Goal: Navigation & Orientation: Find specific page/section

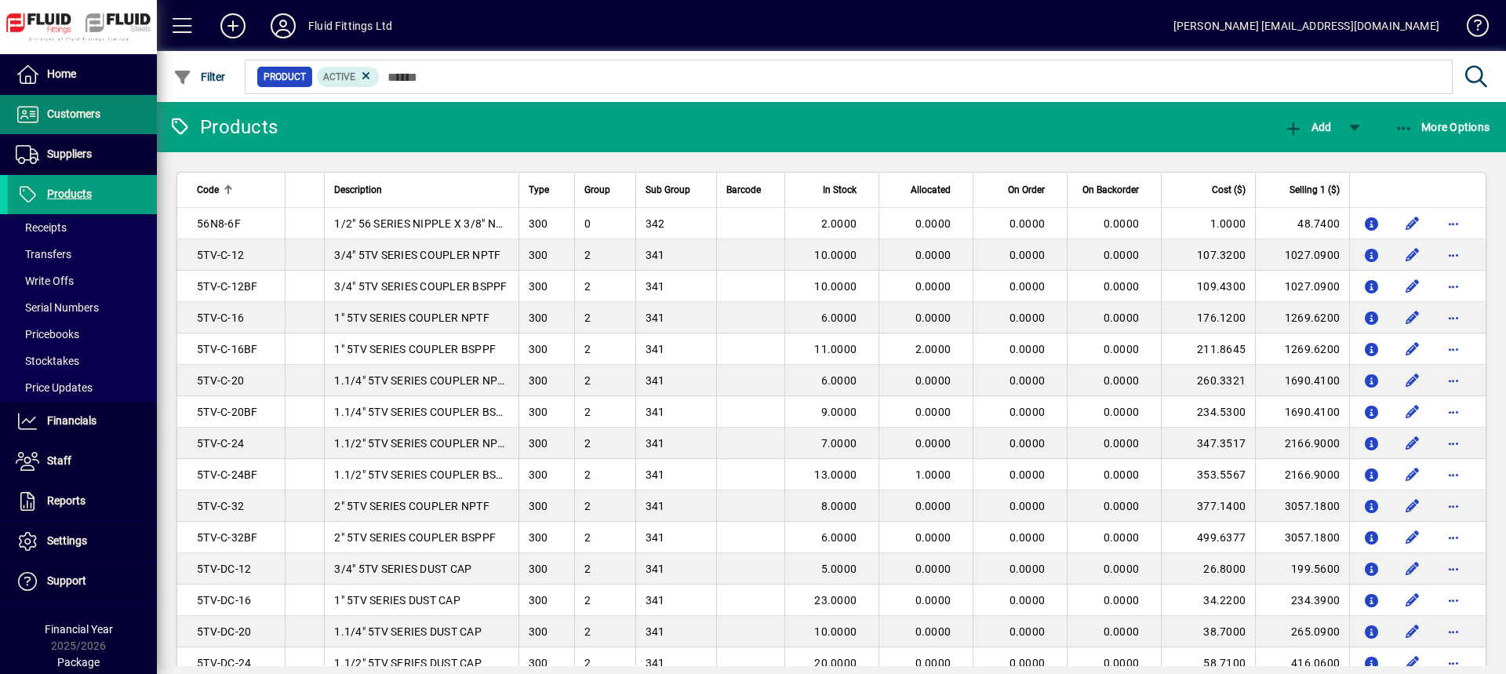
drag, startPoint x: 104, startPoint y: 112, endPoint x: 88, endPoint y: 136, distance: 28.3
click at [104, 112] on span at bounding box center [82, 115] width 149 height 38
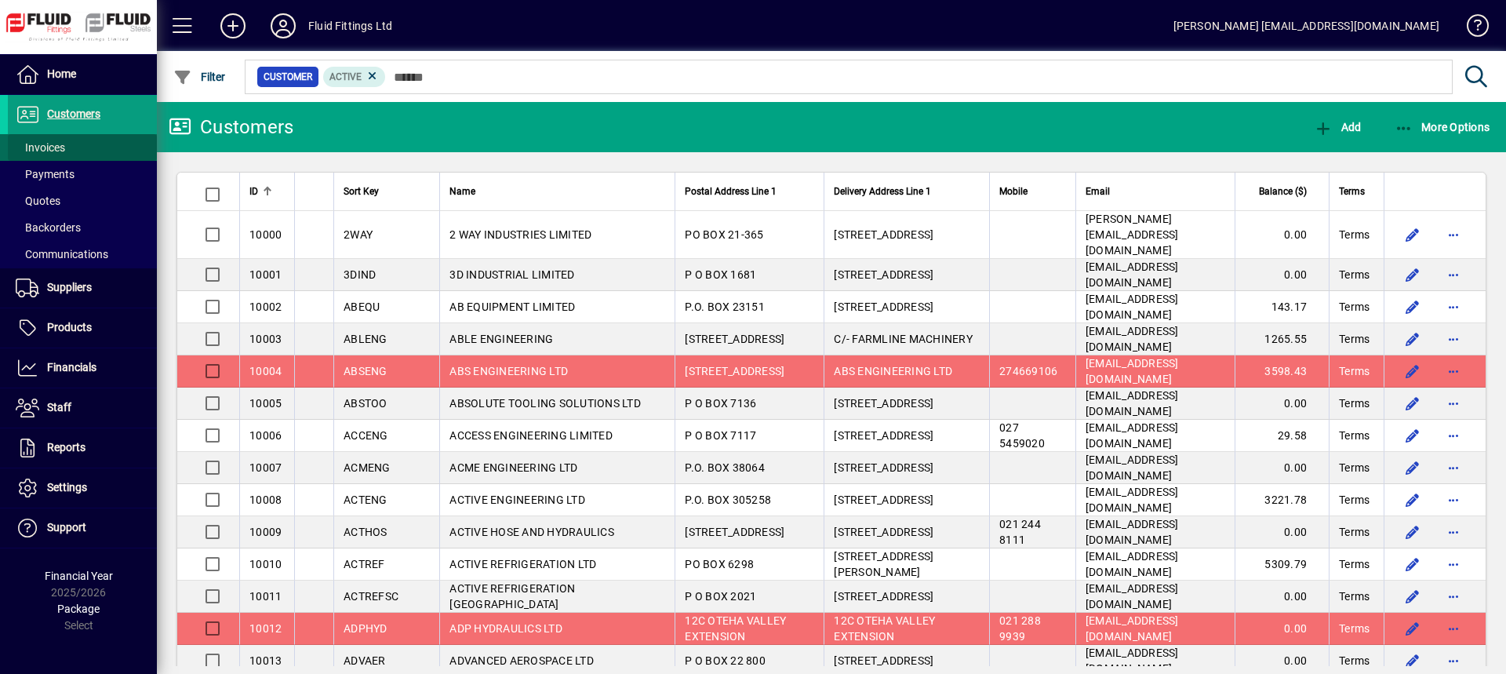
click at [57, 144] on span "Invoices" at bounding box center [40, 147] width 49 height 13
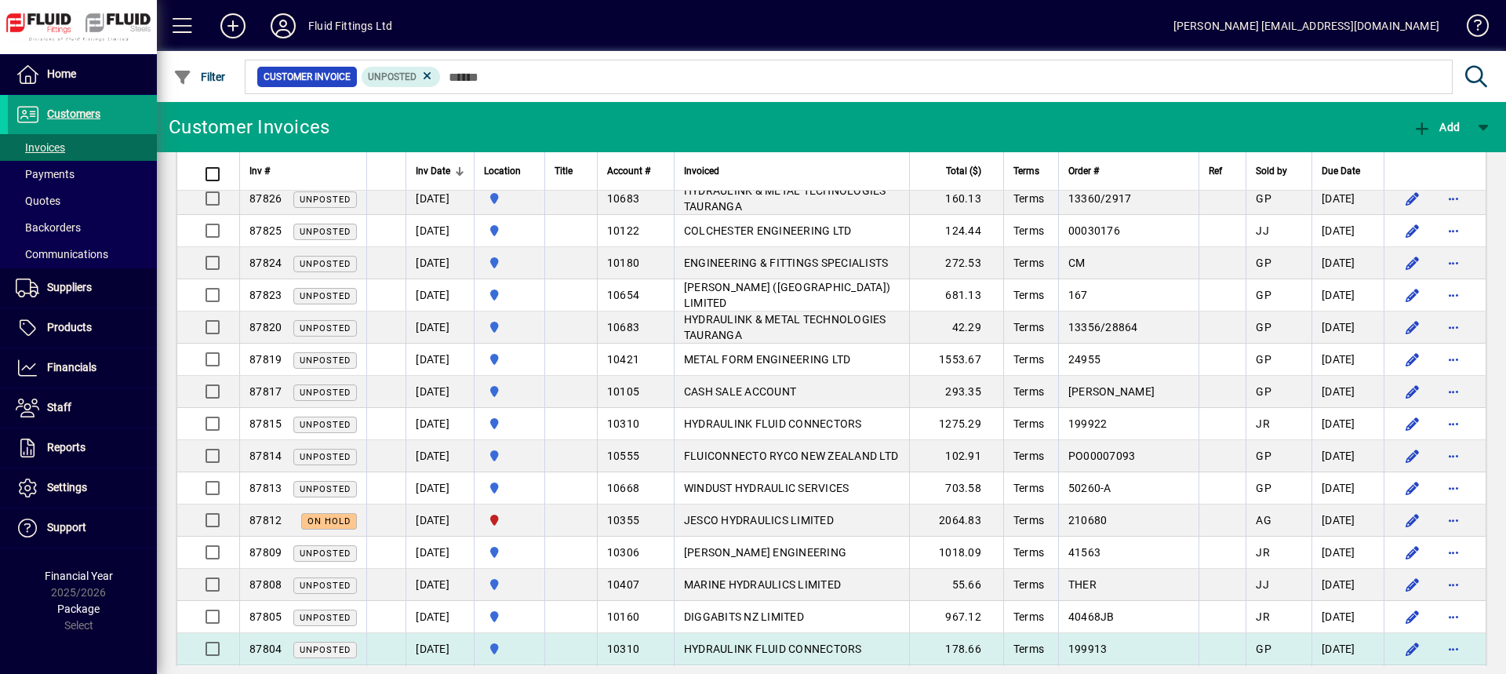
scroll to position [392, 0]
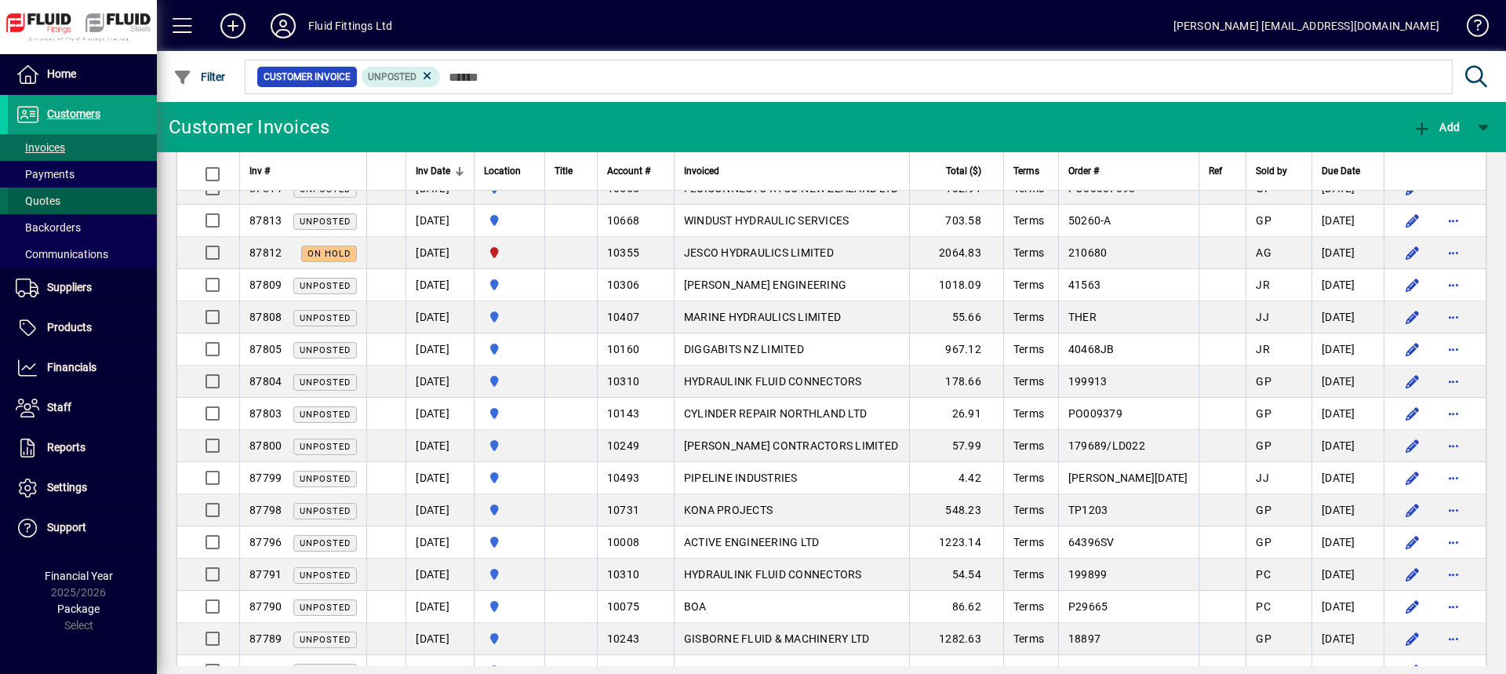
click at [77, 208] on span at bounding box center [82, 201] width 149 height 38
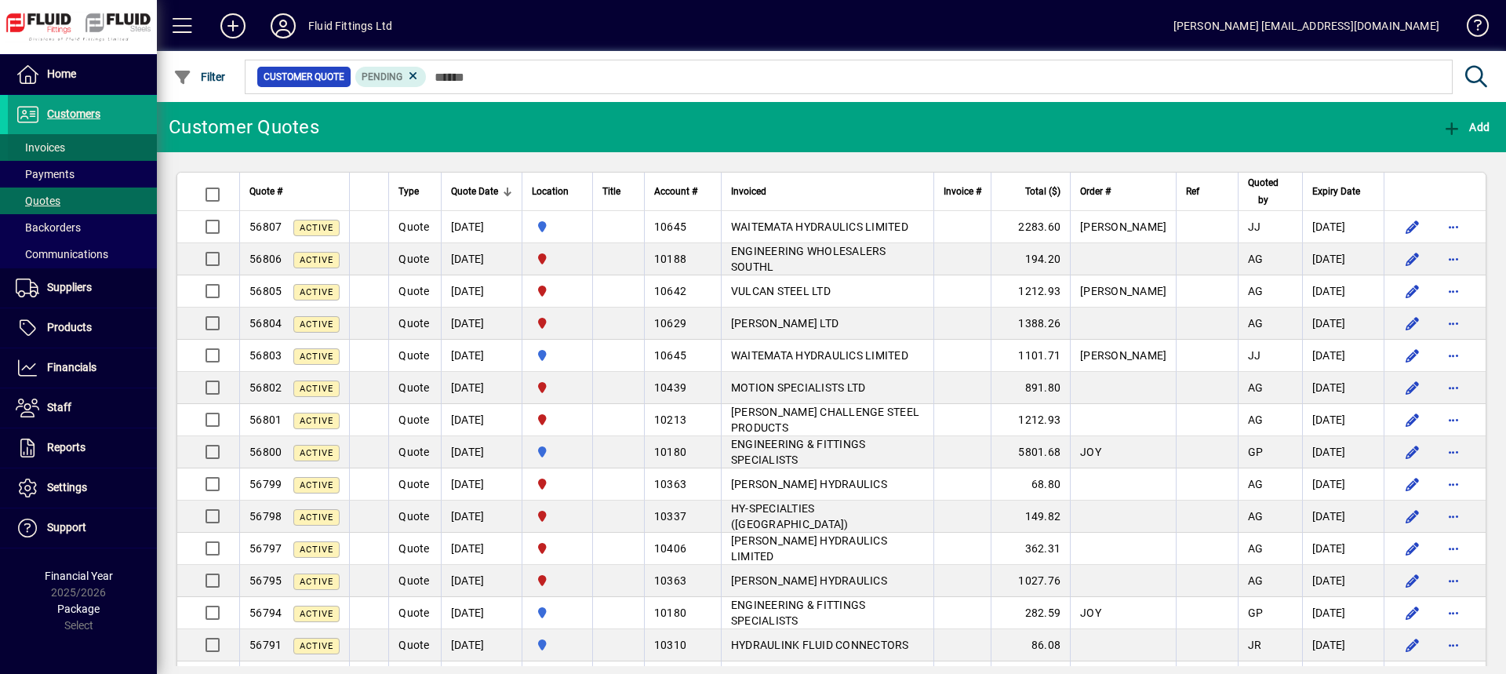
click at [85, 149] on span at bounding box center [82, 148] width 149 height 38
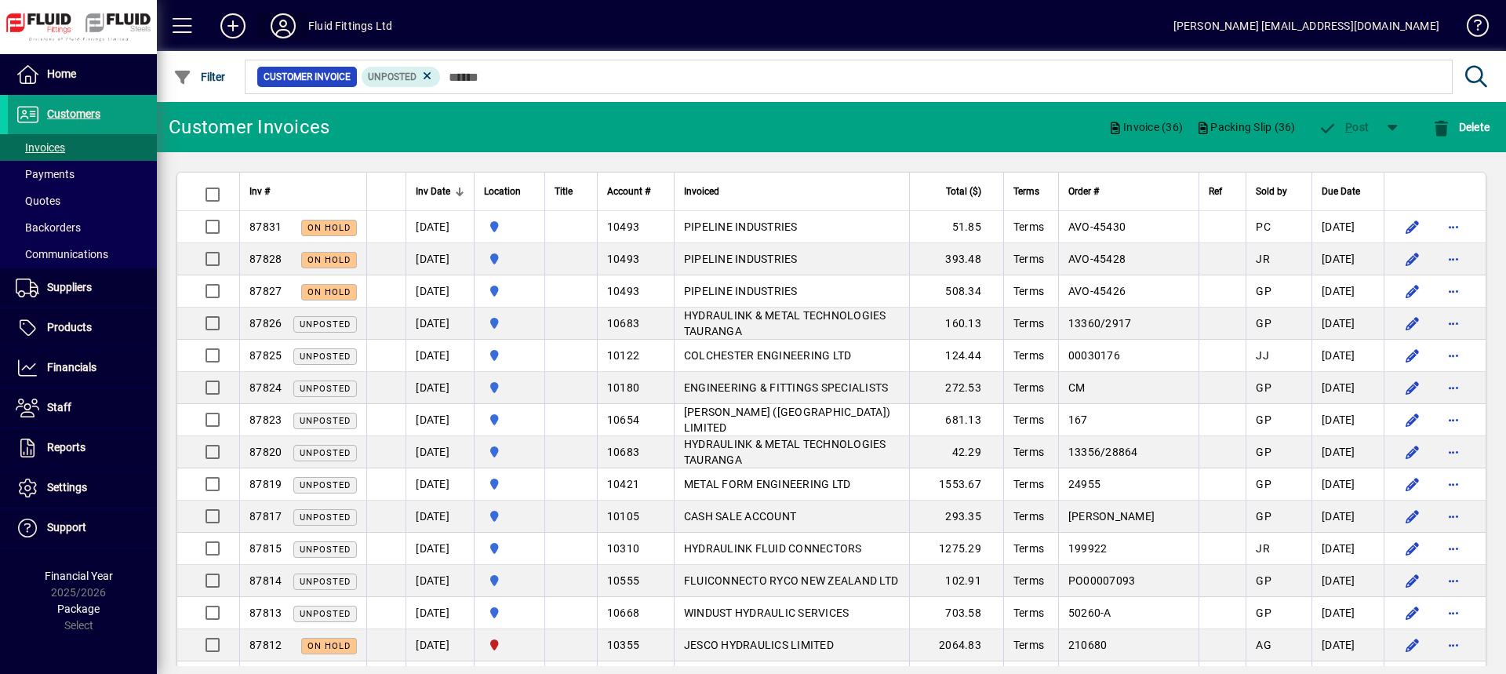
click at [286, 25] on icon at bounding box center [282, 25] width 31 height 25
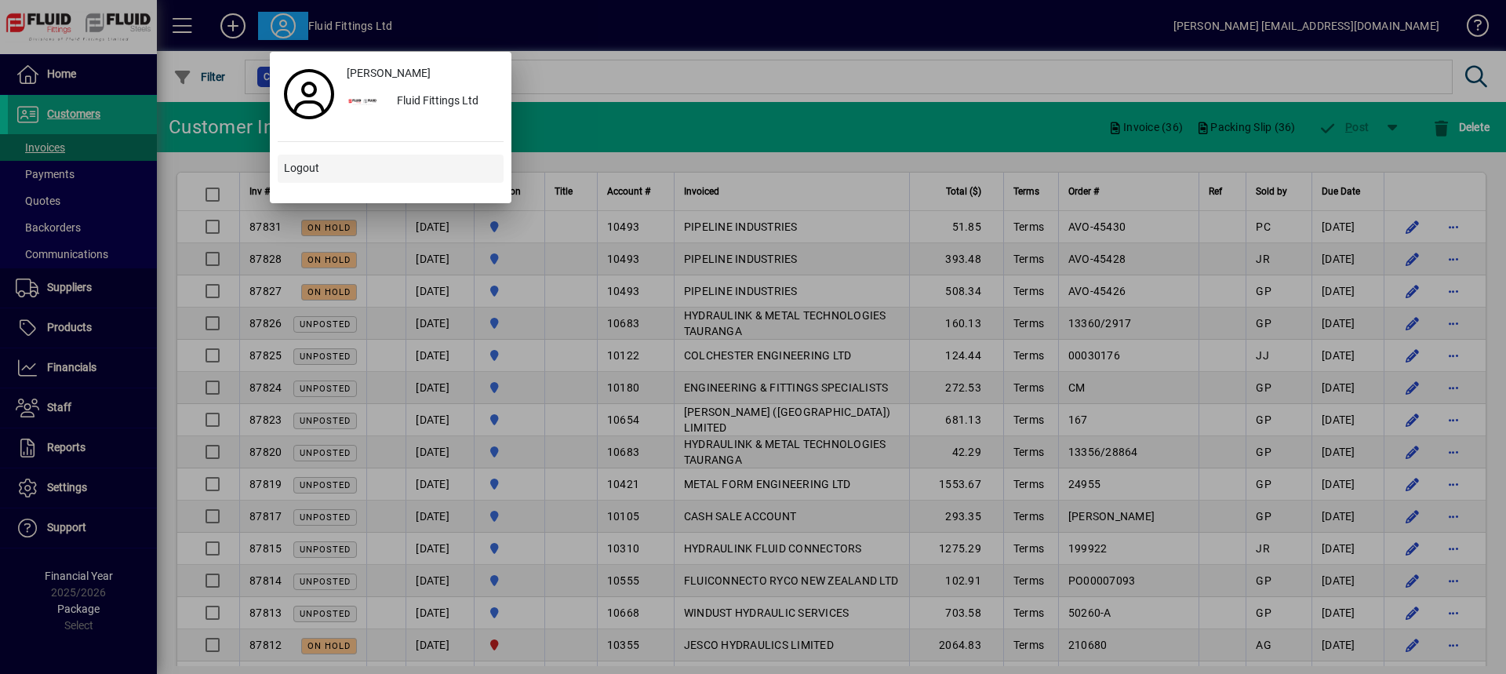
click at [317, 165] on span "Logout" at bounding box center [301, 168] width 35 height 16
